Goal: Check status: Check status

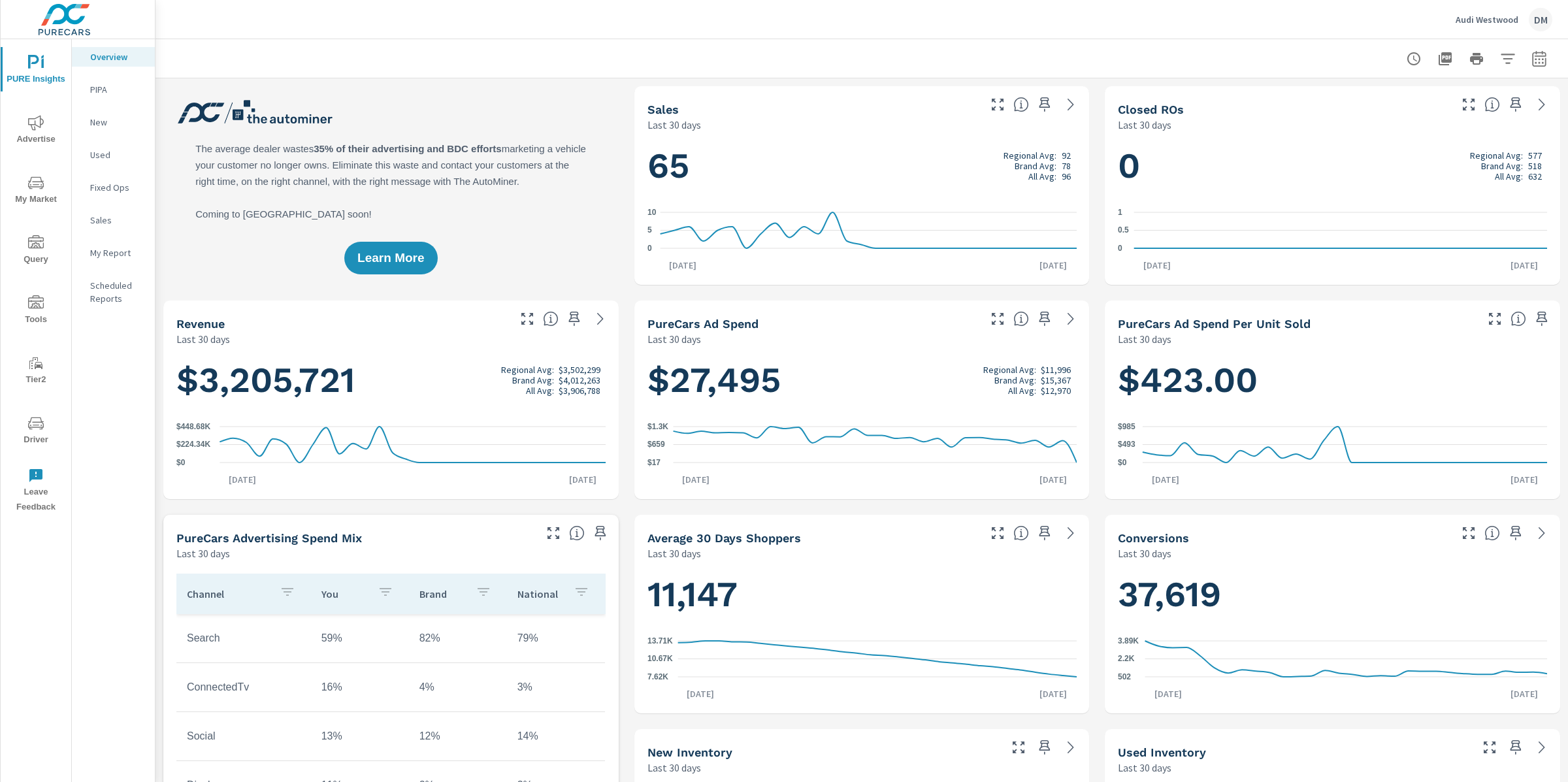
click at [35, 430] on icon "nav menu" at bounding box center [36, 423] width 15 height 15
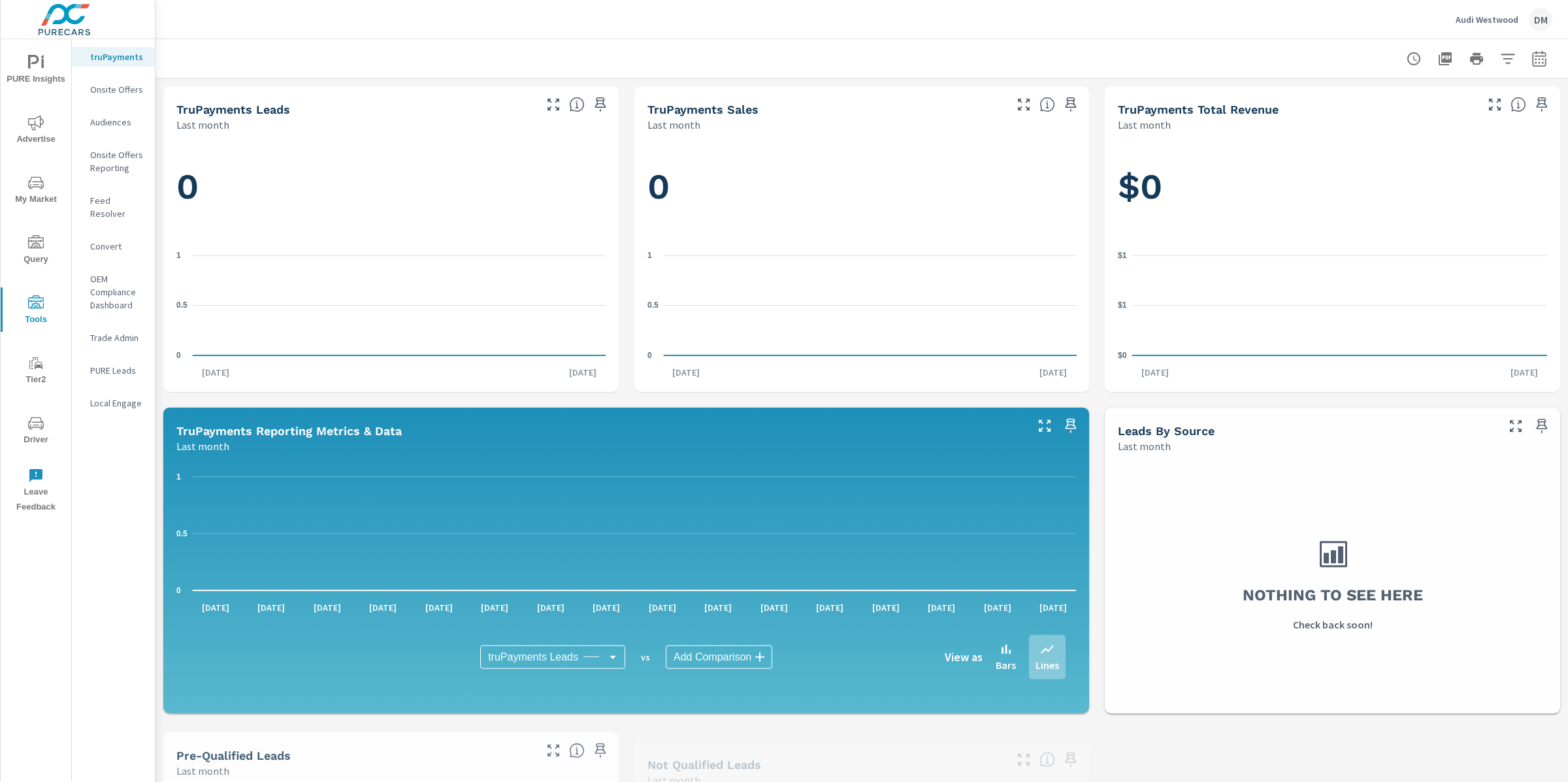
click at [118, 204] on p "Feed Resolver" at bounding box center [118, 207] width 55 height 26
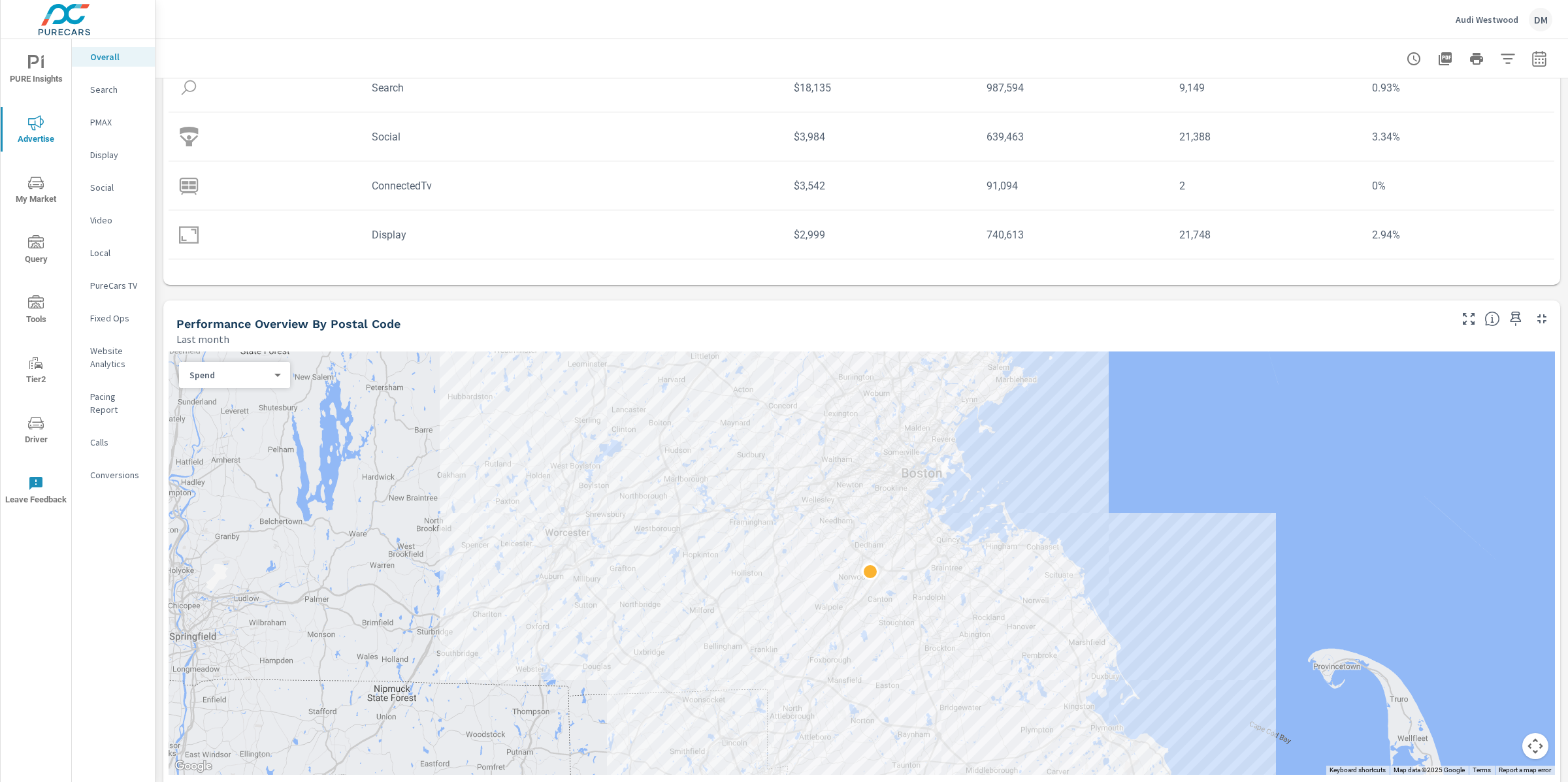
scroll to position [220, 0]
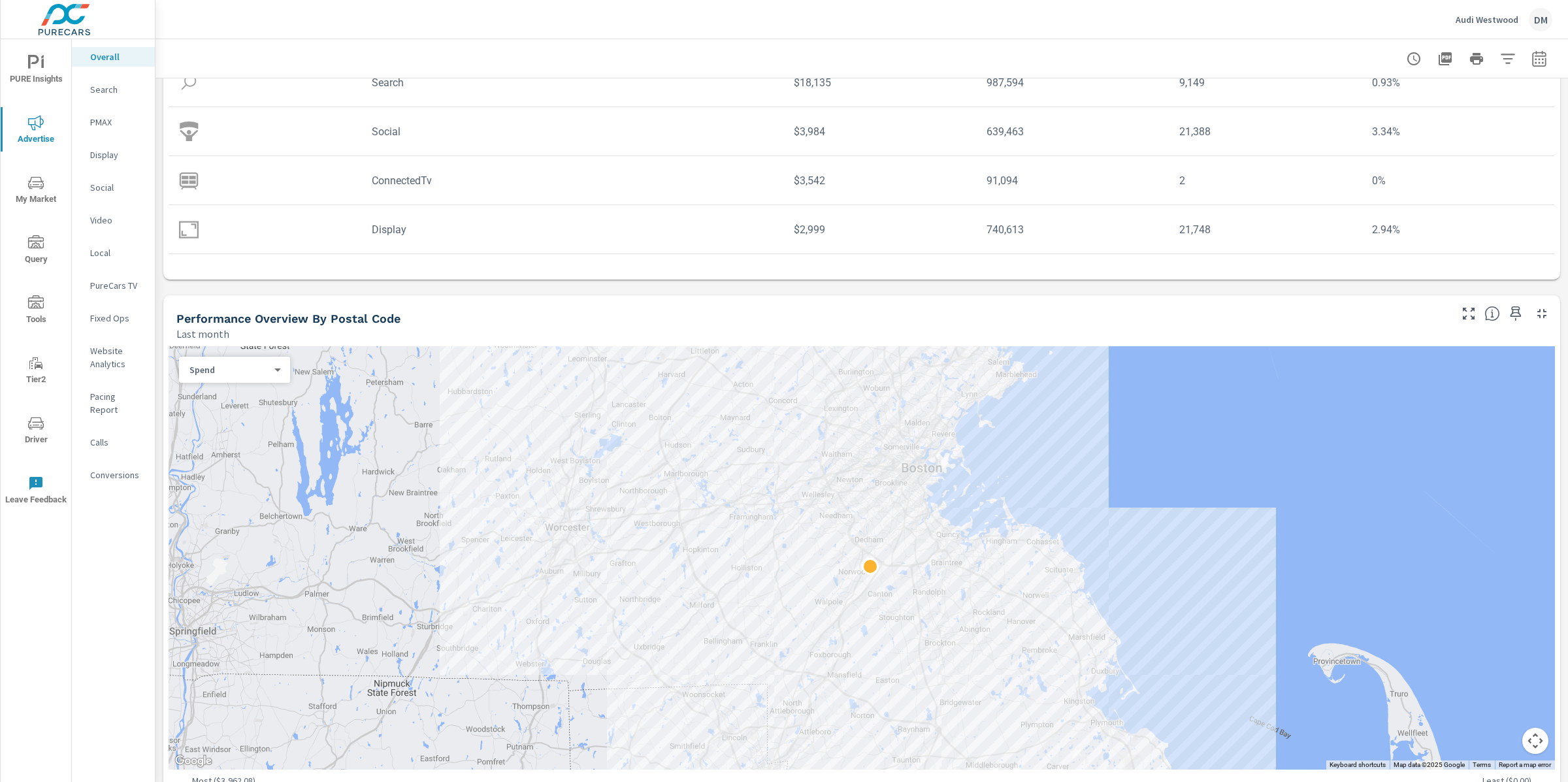
click at [1545, 63] on icon "button" at bounding box center [1540, 59] width 15 height 15
select select "Last month"
click at [1243, 31] on div "Audi [PERSON_NAME]" at bounding box center [862, 19] width 1381 height 38
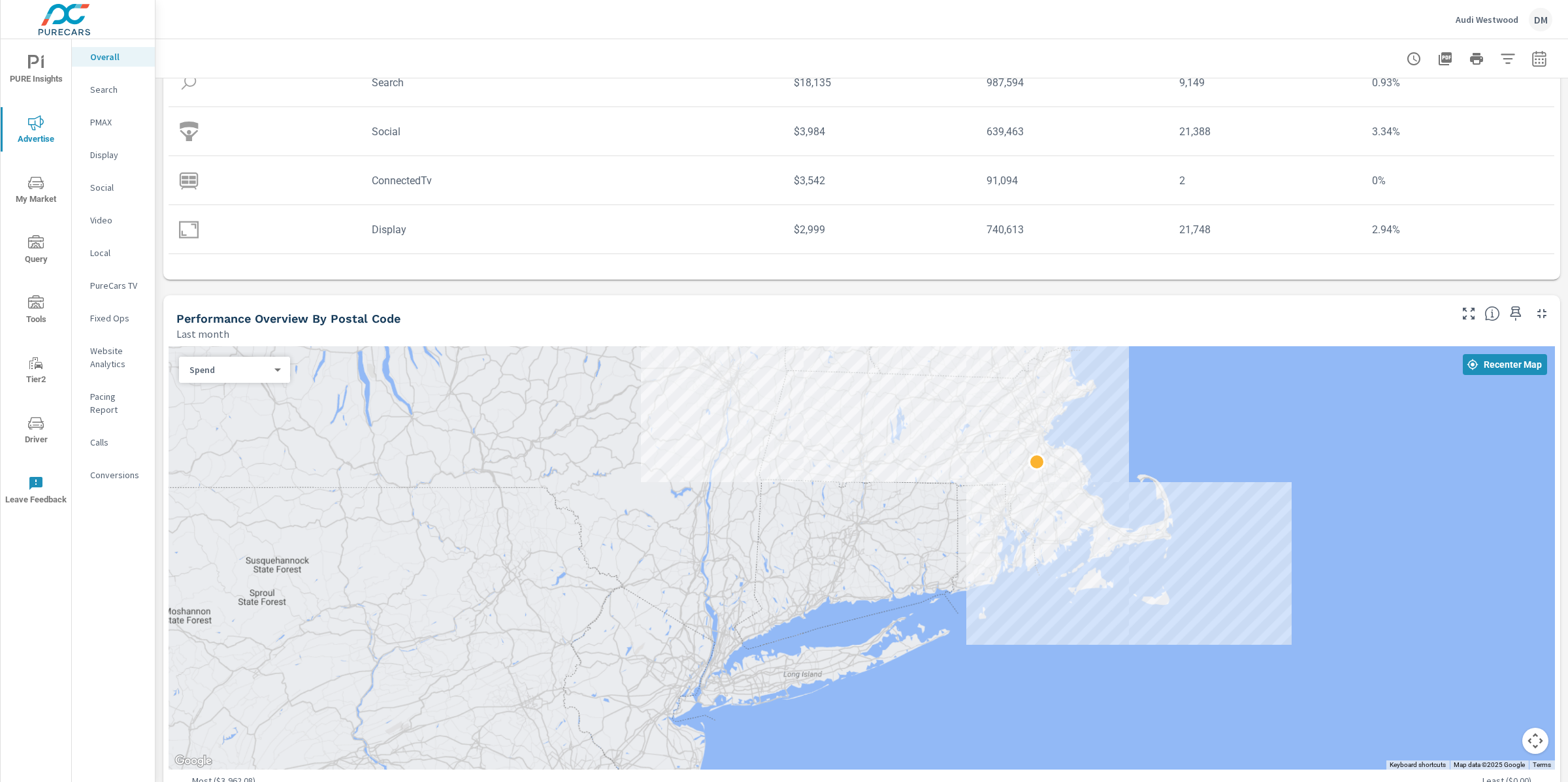
scroll to position [262, 0]
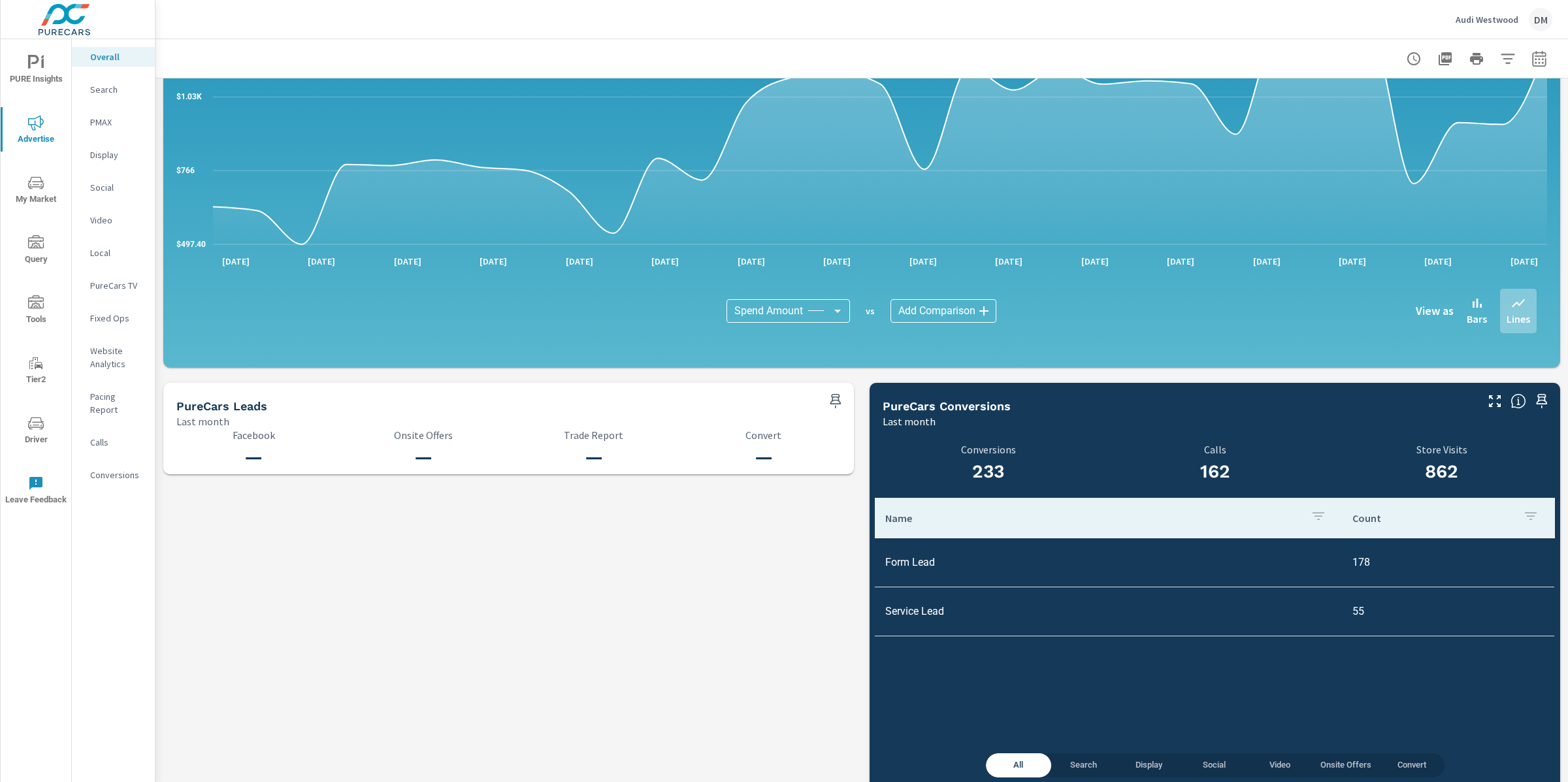
scroll to position [1118, 0]
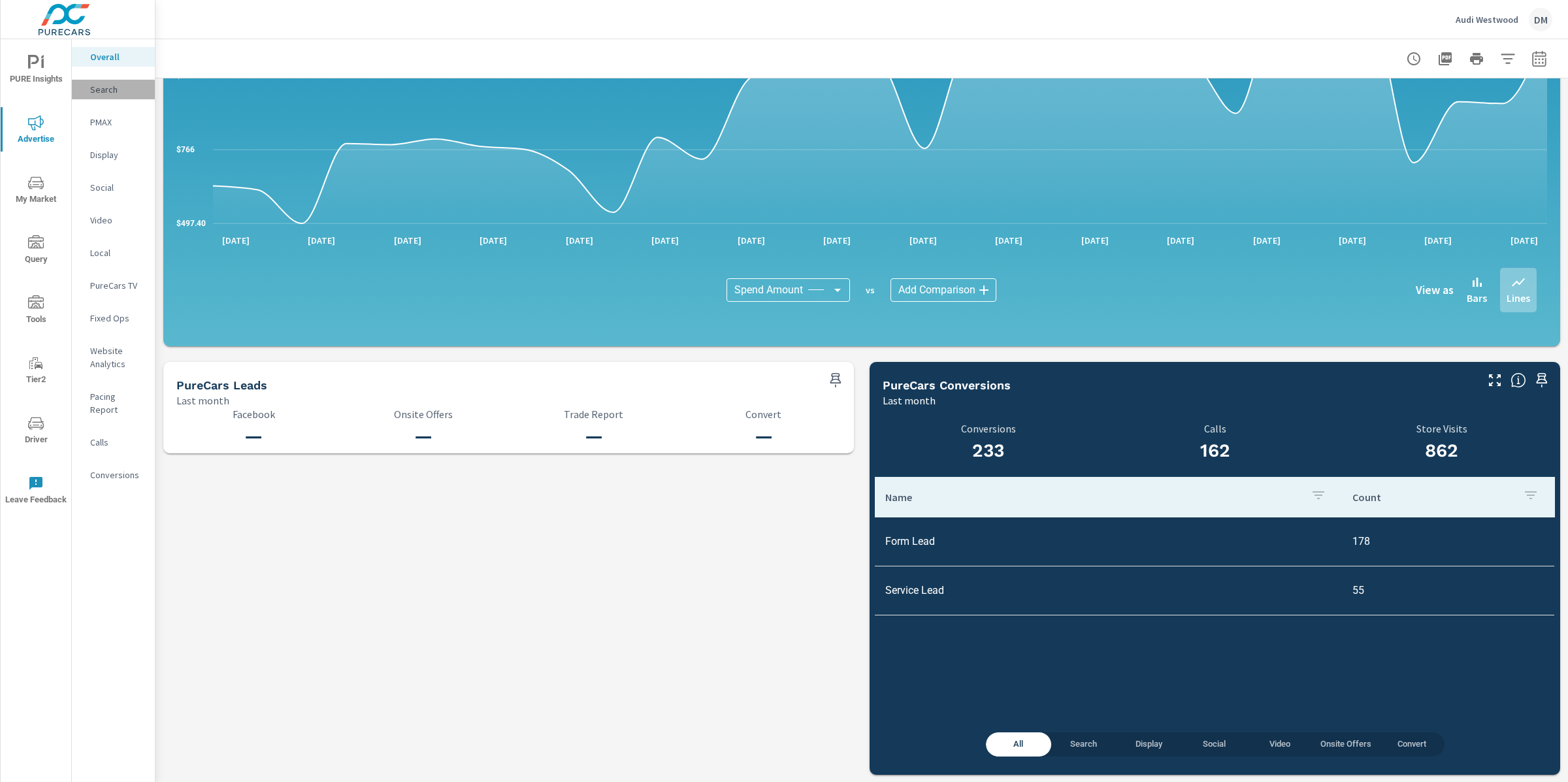
click at [110, 97] on div "Search" at bounding box center [112, 89] width 83 height 20
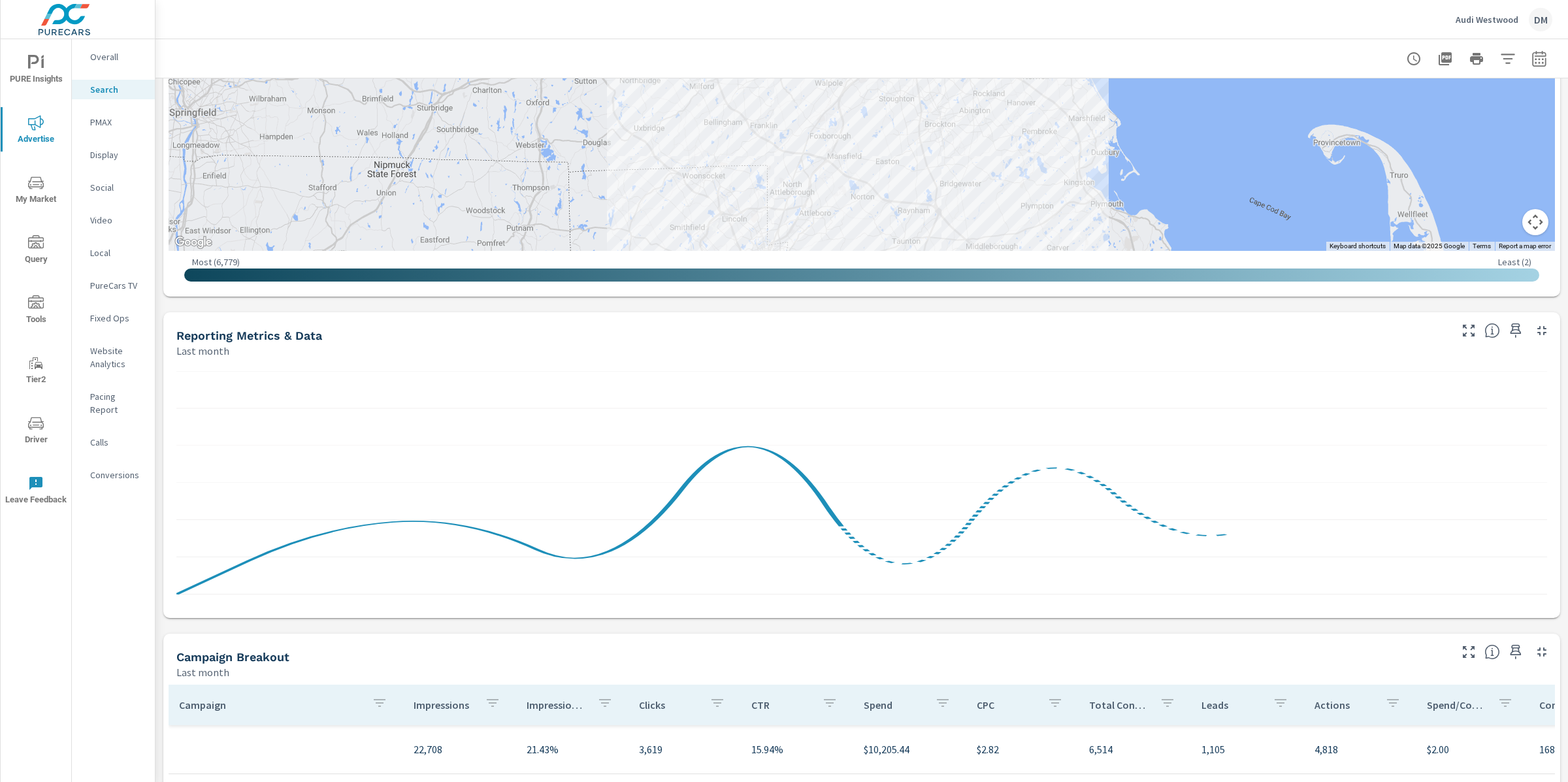
scroll to position [688, 0]
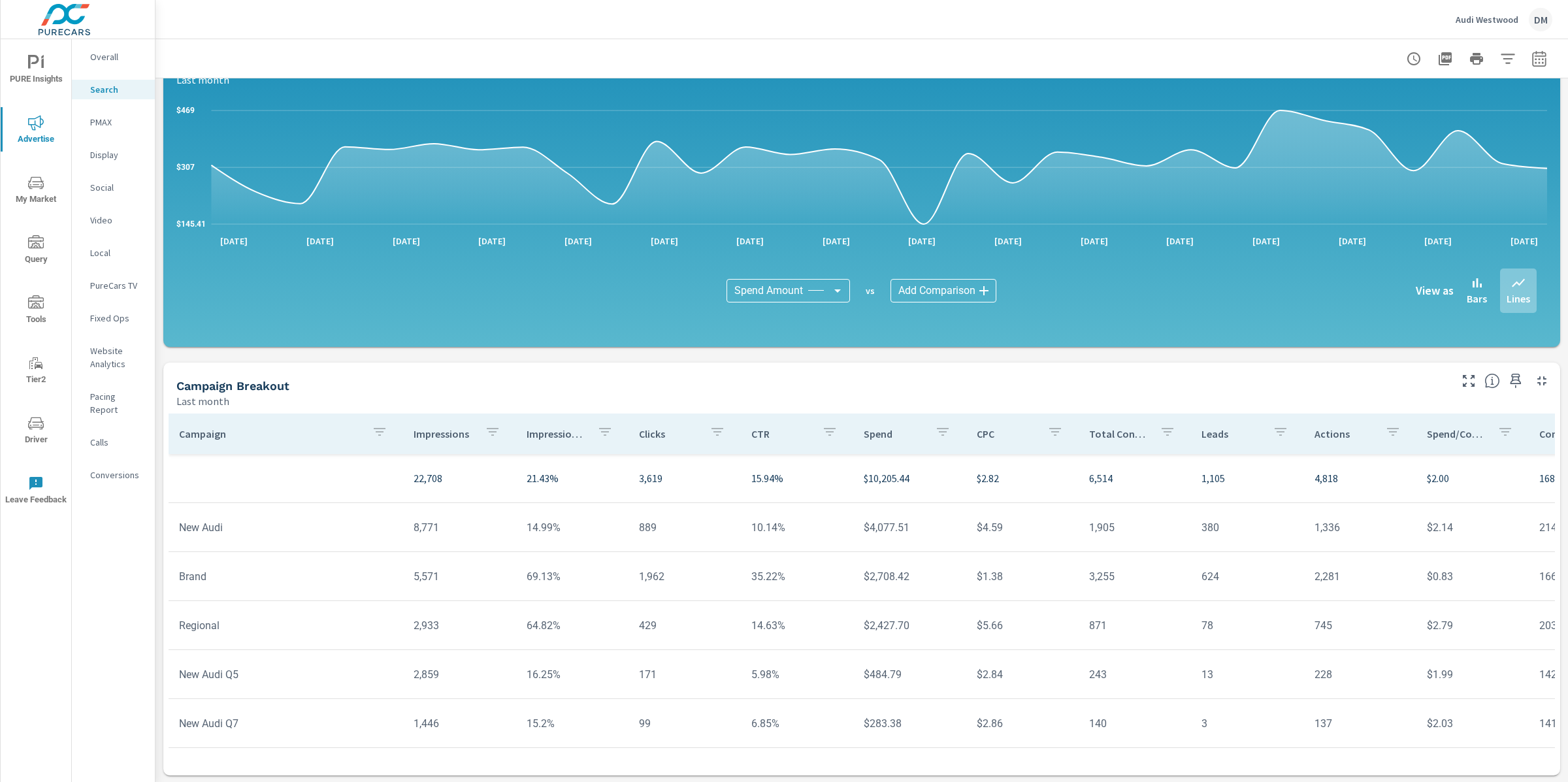
click at [1536, 60] on icon "button" at bounding box center [1540, 59] width 15 height 15
select select "Last month"
click at [1537, 59] on icon "button" at bounding box center [1540, 59] width 15 height 15
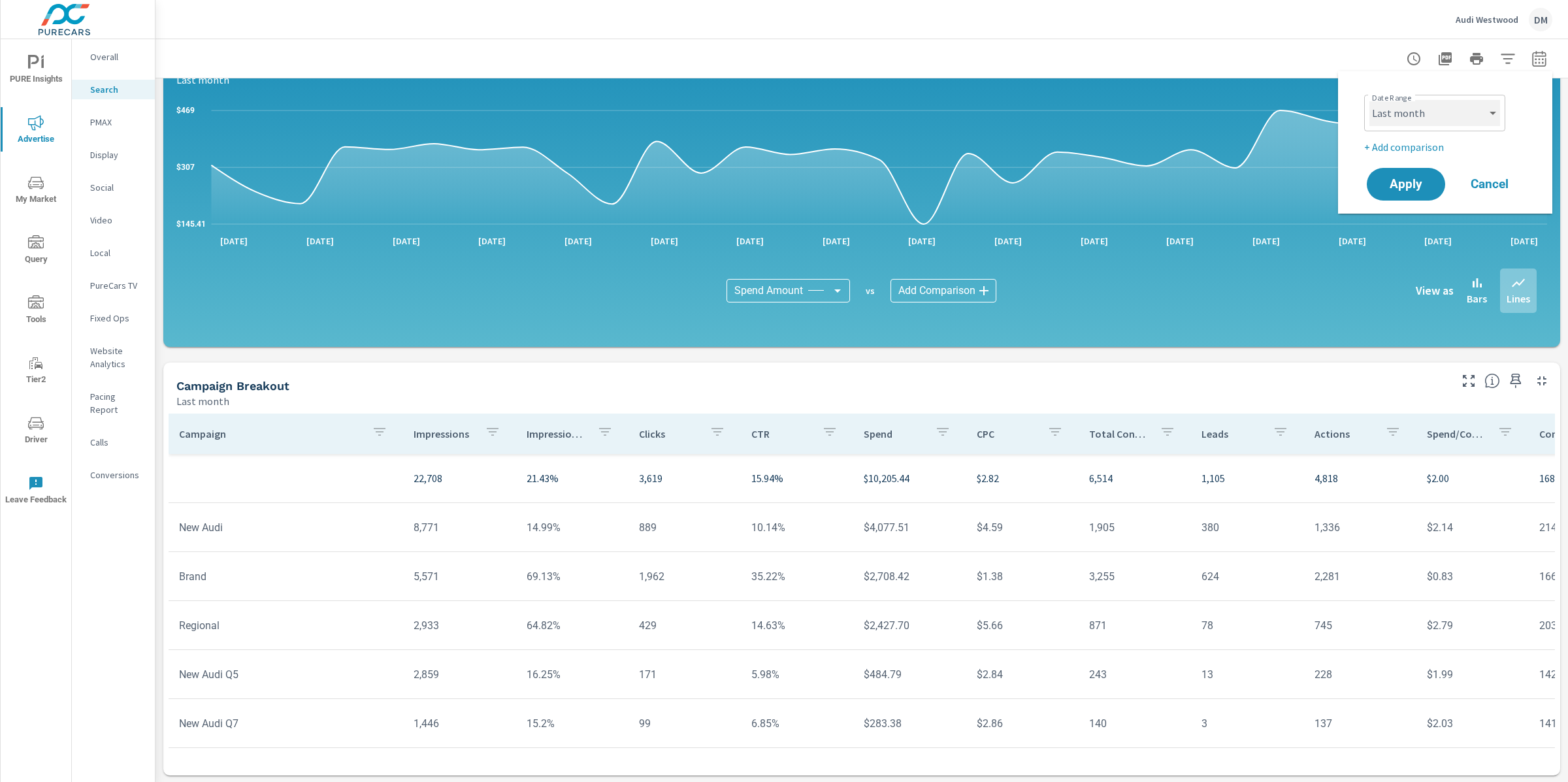
click at [1441, 116] on select "Custom [DATE] Last week Last 7 days Last 14 days Last 30 days Last 45 days Last…" at bounding box center [1434, 112] width 130 height 26
click at [1370, 100] on select "Custom [DATE] Last week Last 7 days Last 14 days Last 30 days Last 45 days Last…" at bounding box center [1434, 112] width 130 height 26
select select "Month to date"
click at [1403, 180] on span "Apply" at bounding box center [1406, 184] width 54 height 13
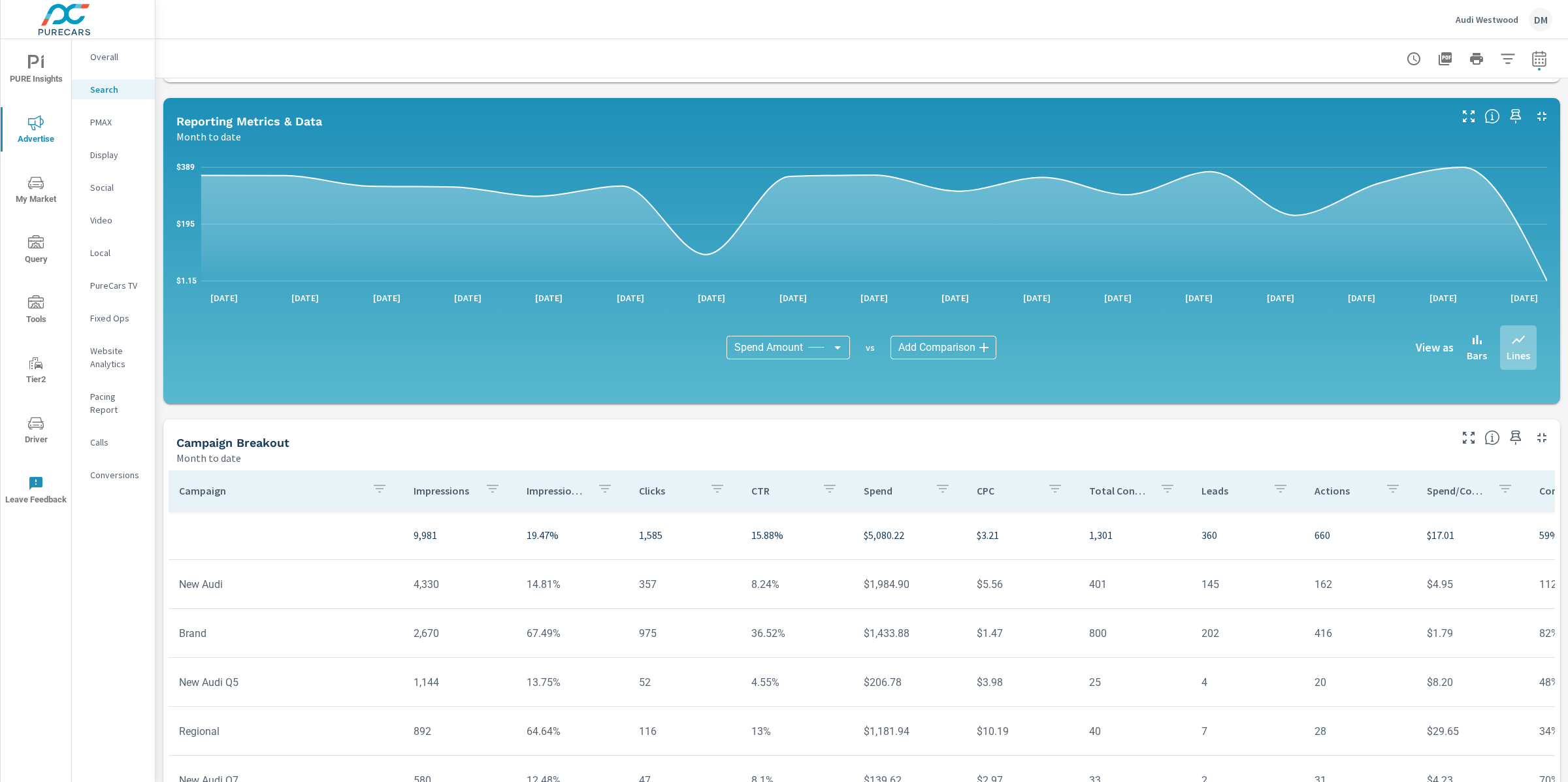
scroll to position [688, 0]
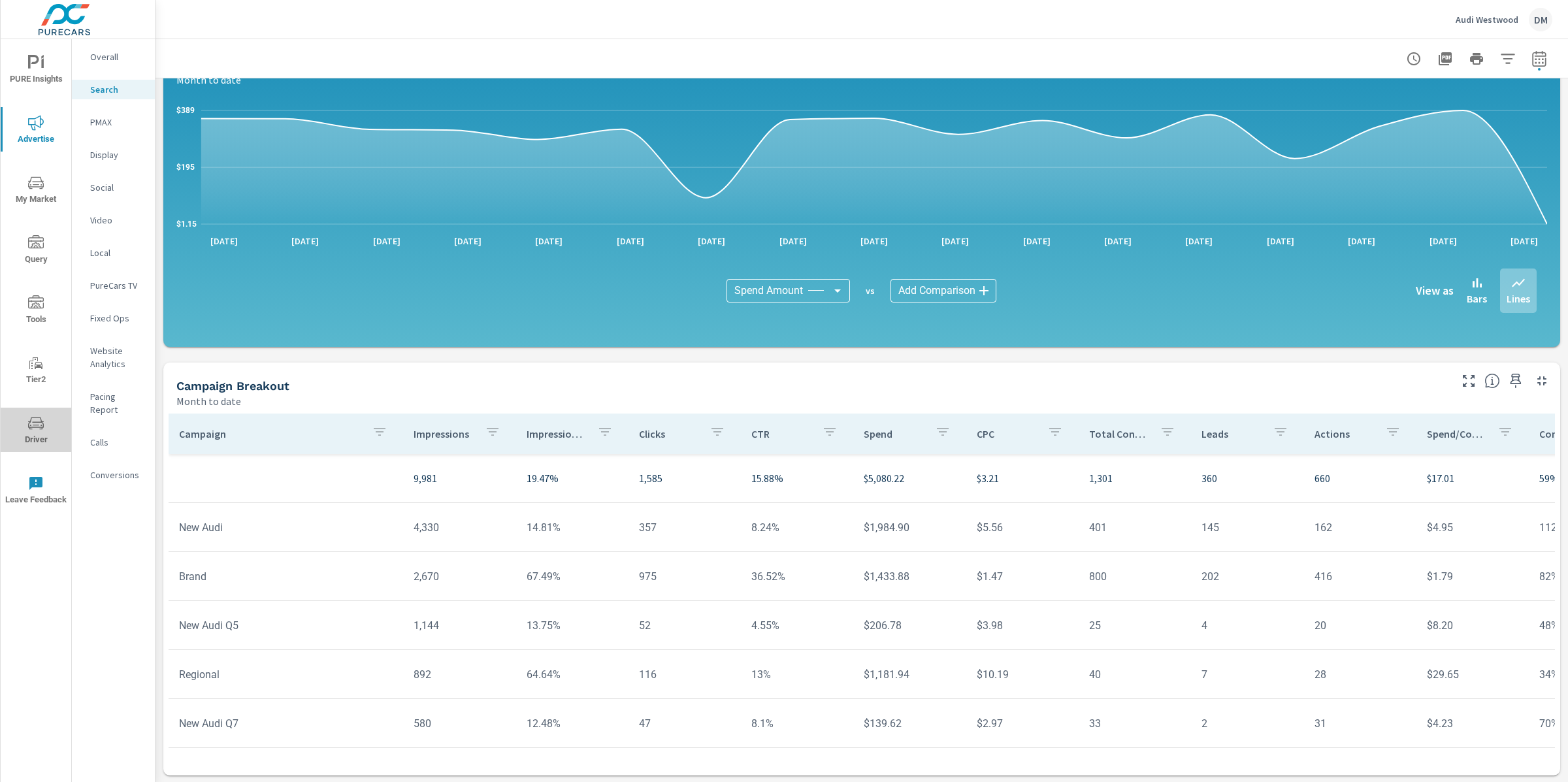
click at [38, 417] on icon "nav menu" at bounding box center [36, 423] width 15 height 15
